Goal: Information Seeking & Learning: Learn about a topic

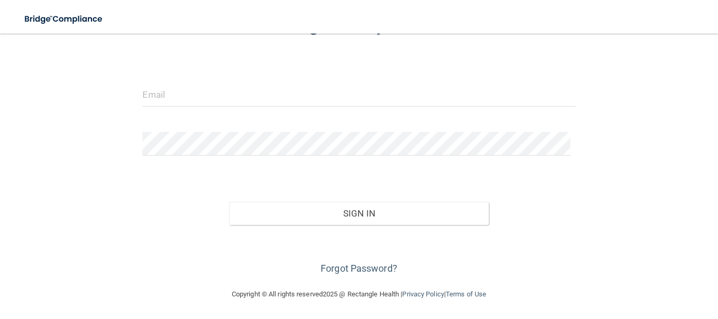
scroll to position [95, 0]
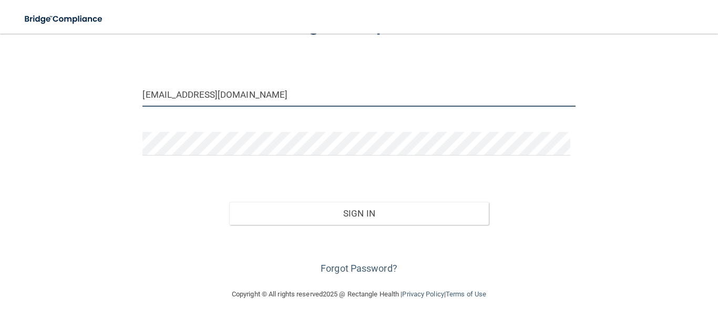
click at [300, 92] on input "[EMAIL_ADDRESS][DOMAIN_NAME]" at bounding box center [358, 95] width 433 height 24
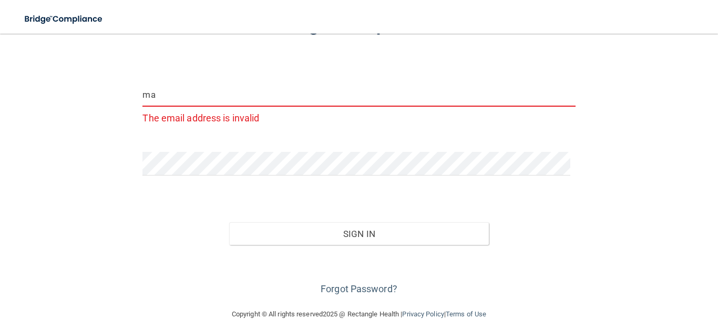
type input "m"
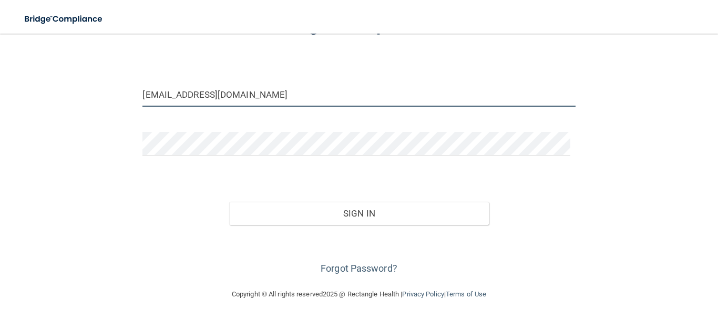
type input "[EMAIL_ADDRESS][DOMAIN_NAME]"
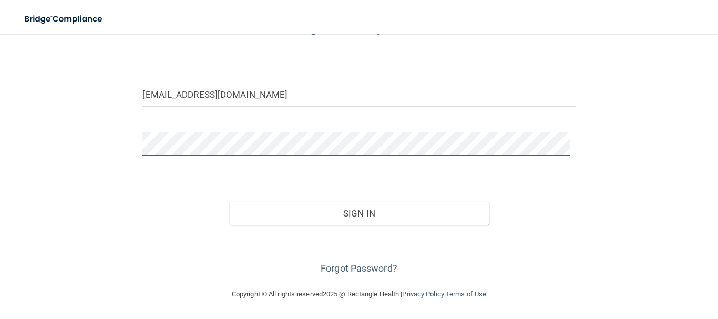
click at [229, 202] on button "Sign In" at bounding box center [359, 213] width 260 height 23
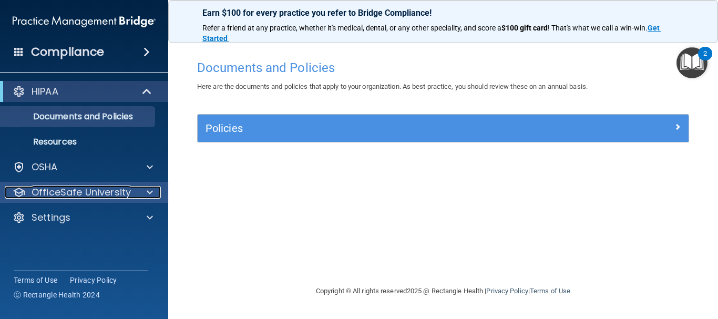
click at [130, 191] on div "OfficeSafe University" at bounding box center [70, 192] width 130 height 13
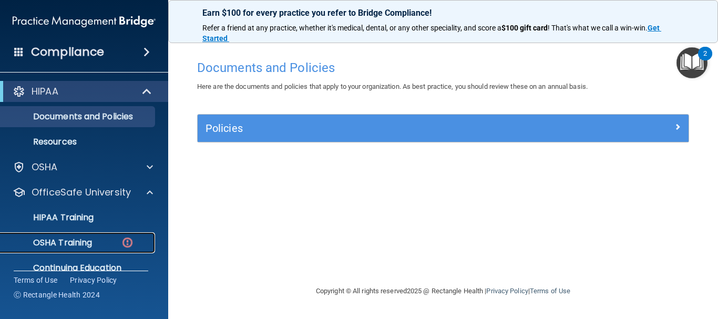
click at [86, 238] on p "OSHA Training" at bounding box center [49, 243] width 85 height 11
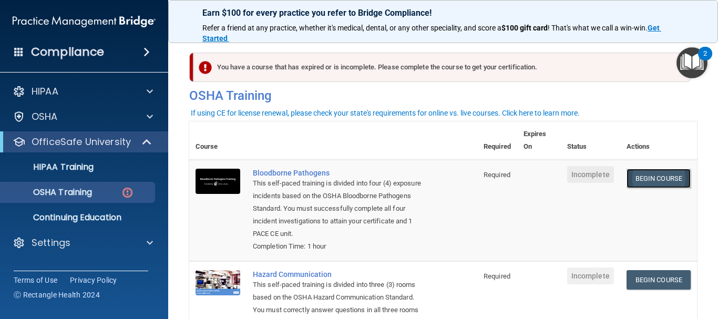
click at [652, 188] on link "Begin Course" at bounding box center [658, 178] width 64 height 19
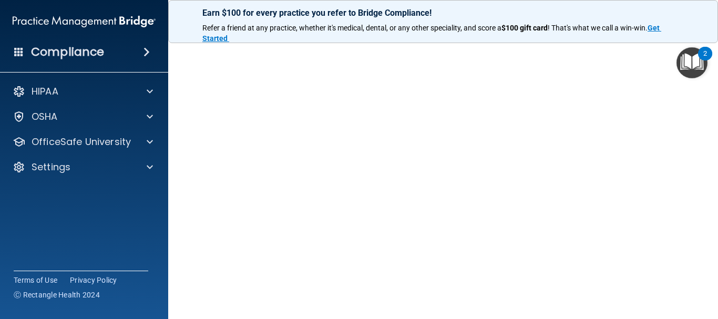
scroll to position [53, 0]
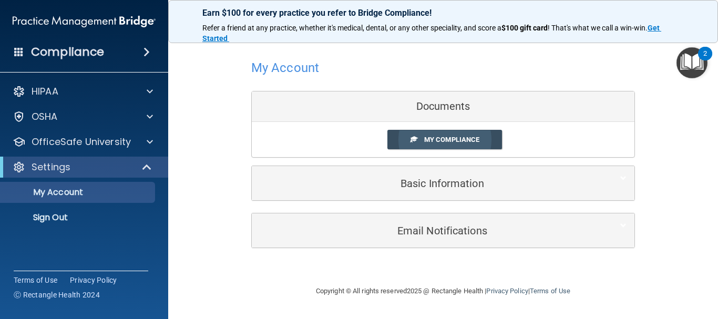
click at [434, 140] on span "My Compliance" at bounding box center [451, 140] width 55 height 8
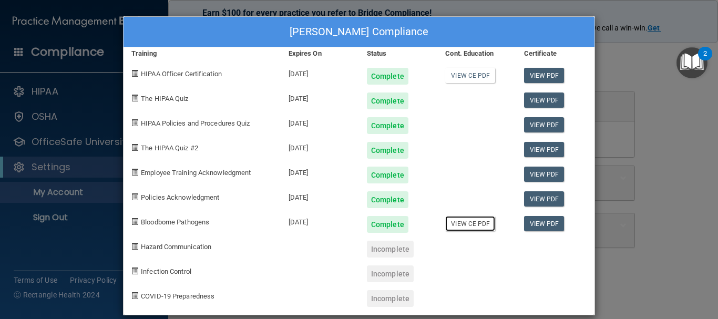
click at [455, 228] on link "View CE PDF" at bounding box center [470, 223] width 50 height 15
click at [565, 36] on div "Maria Leon's Compliance" at bounding box center [359, 32] width 471 height 30
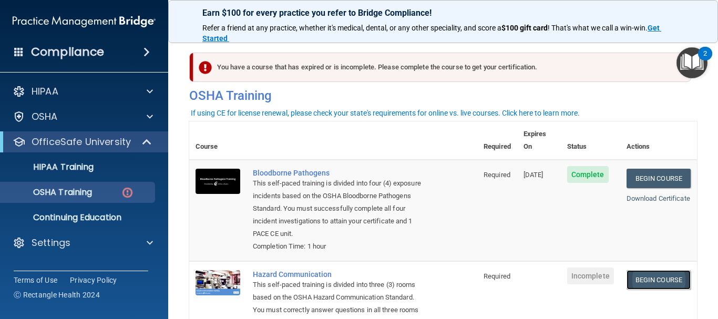
click at [636, 272] on link "Begin Course" at bounding box center [658, 279] width 64 height 19
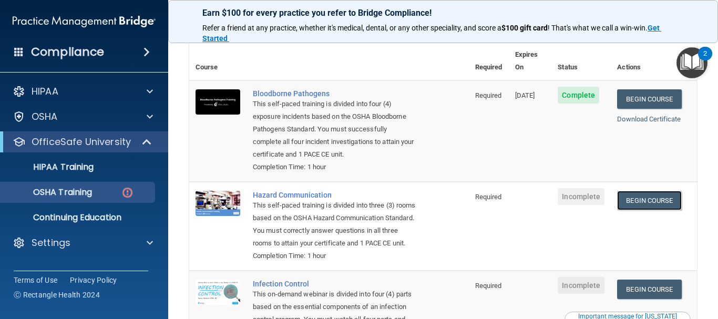
scroll to position [291, 0]
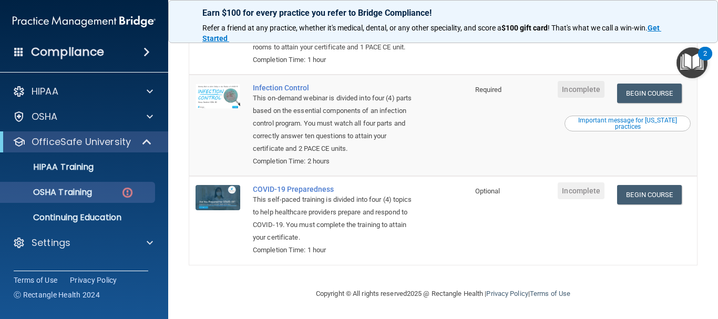
click at [279, 239] on div "This self-paced training is divided into four (4) topics to help healthcare pro…" at bounding box center [334, 218] width 163 height 50
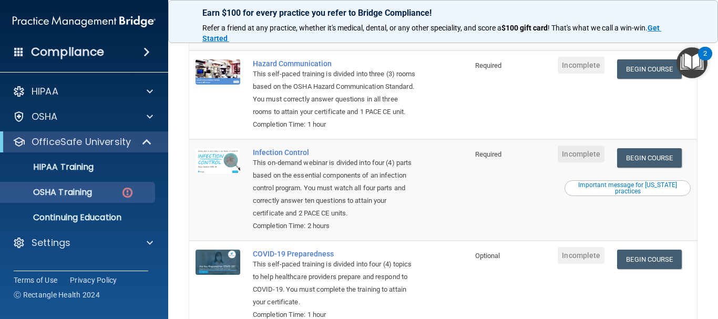
scroll to position [210, 0]
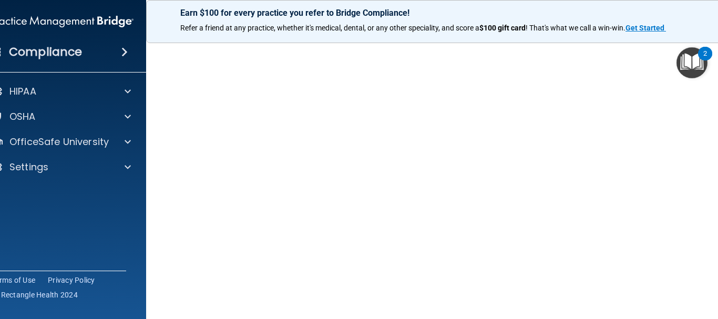
scroll to position [66, 0]
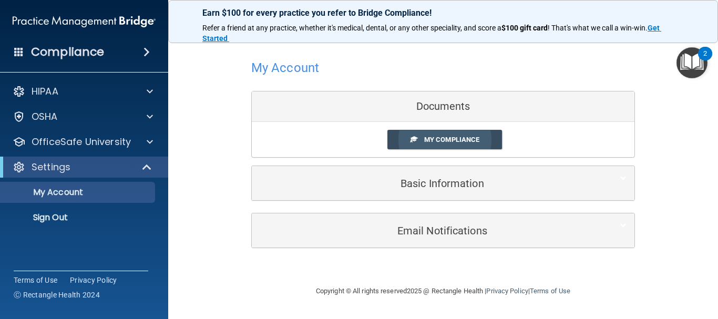
click at [443, 132] on link "My Compliance" at bounding box center [444, 139] width 115 height 19
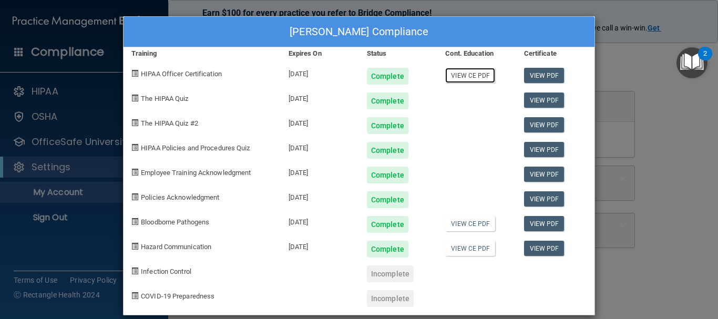
click at [461, 74] on link "View CE PDF" at bounding box center [470, 75] width 50 height 15
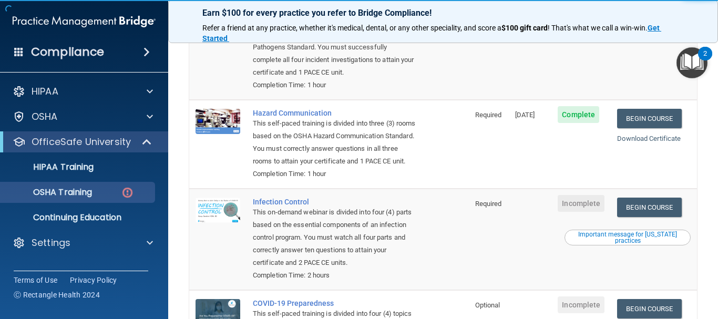
scroll to position [197, 0]
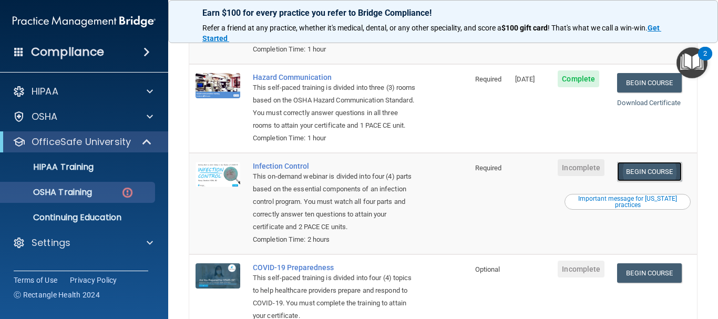
click at [630, 181] on link "Begin Course" at bounding box center [649, 171] width 64 height 19
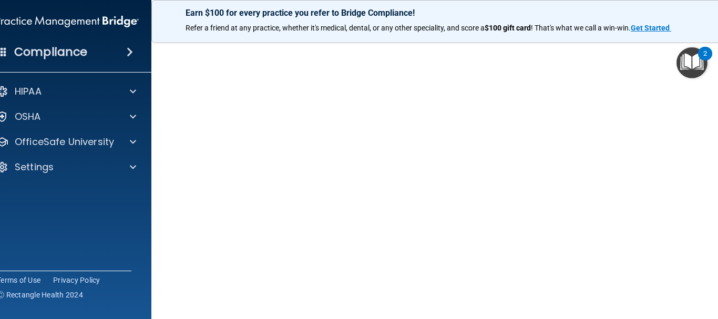
scroll to position [60, 0]
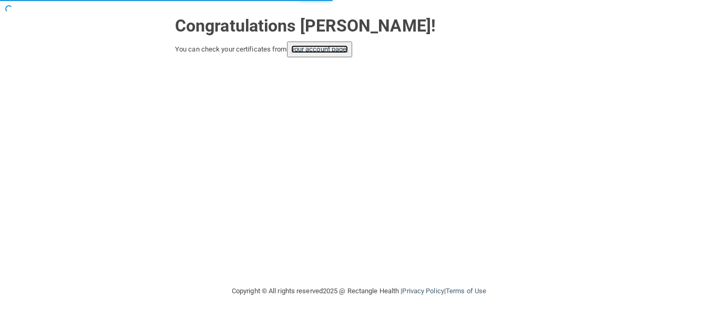
click at [307, 50] on link "your account page!" at bounding box center [319, 49] width 57 height 8
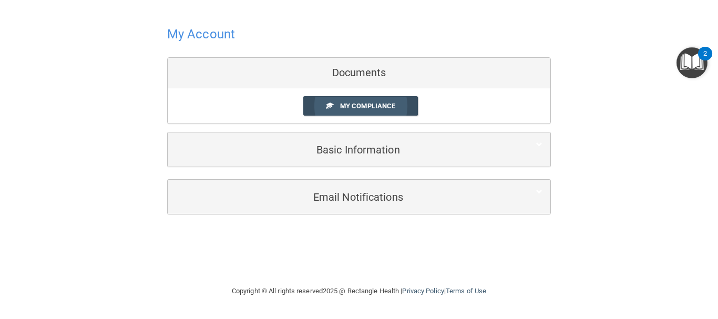
click at [370, 101] on link "My Compliance" at bounding box center [360, 105] width 115 height 19
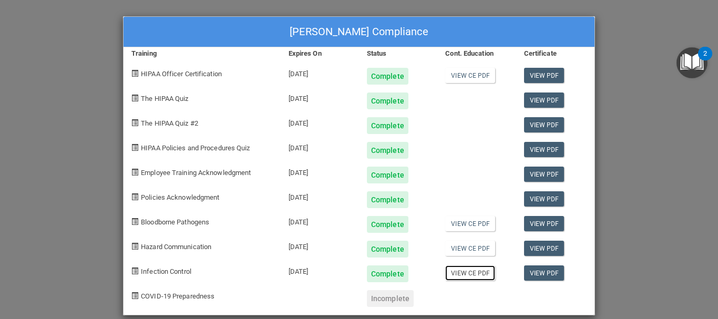
click at [466, 272] on link "View CE PDF" at bounding box center [470, 272] width 50 height 15
click at [459, 224] on link "View CE PDF" at bounding box center [470, 223] width 50 height 15
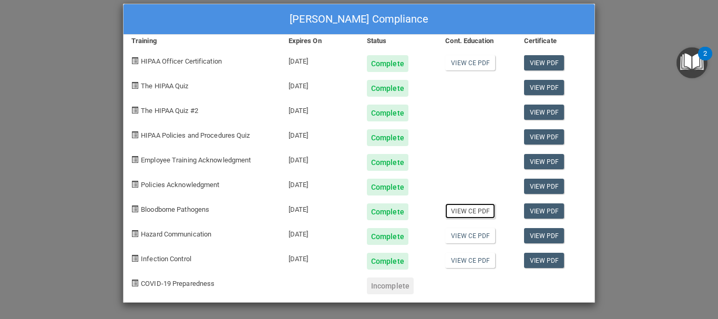
scroll to position [13, 0]
click at [452, 235] on link "View CE PDF" at bounding box center [470, 235] width 50 height 15
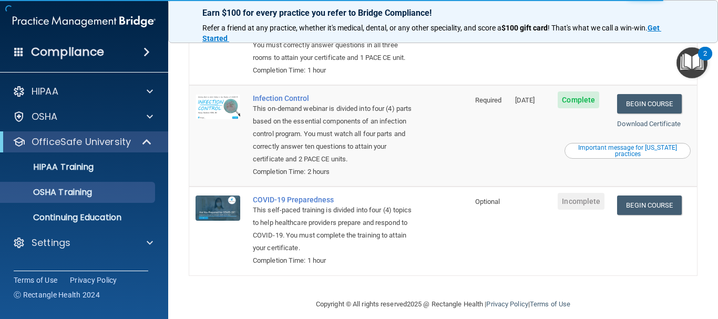
scroll to position [236, 0]
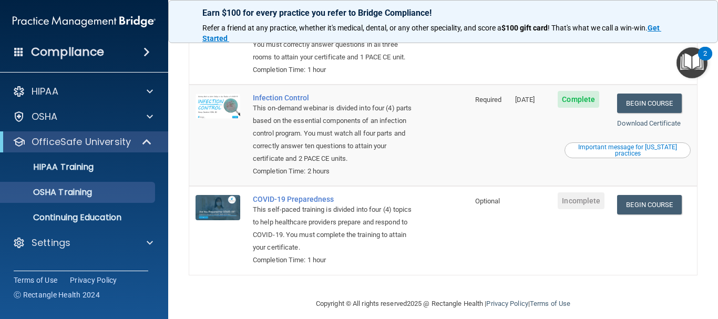
click at [599, 157] on div "Important message for California practices" at bounding box center [627, 150] width 123 height 13
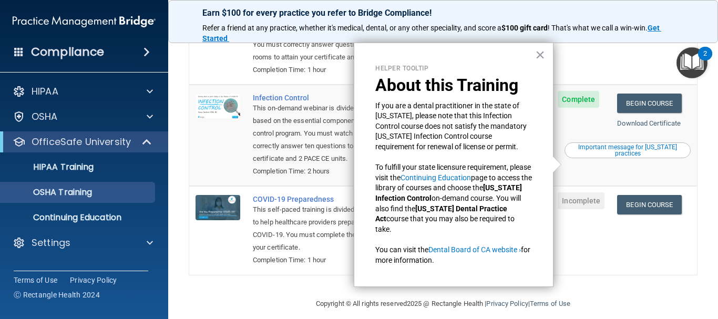
click at [546, 56] on div "Helper Tooltip About this Training If you are a dental practitioner in the stat…" at bounding box center [454, 165] width 200 height 245
click at [541, 53] on button "×" at bounding box center [540, 54] width 10 height 17
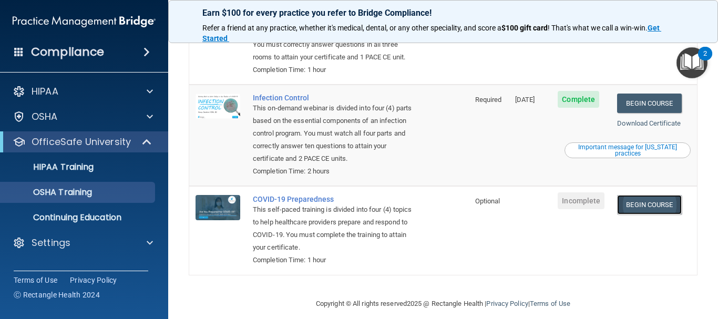
click at [646, 214] on link "Begin Course" at bounding box center [649, 204] width 64 height 19
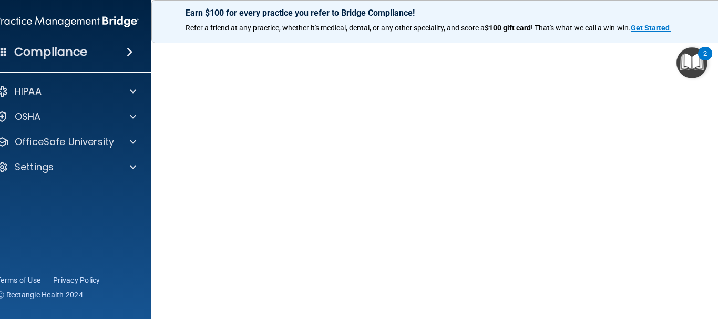
scroll to position [52, 0]
